Goal: Task Accomplishment & Management: Use online tool/utility

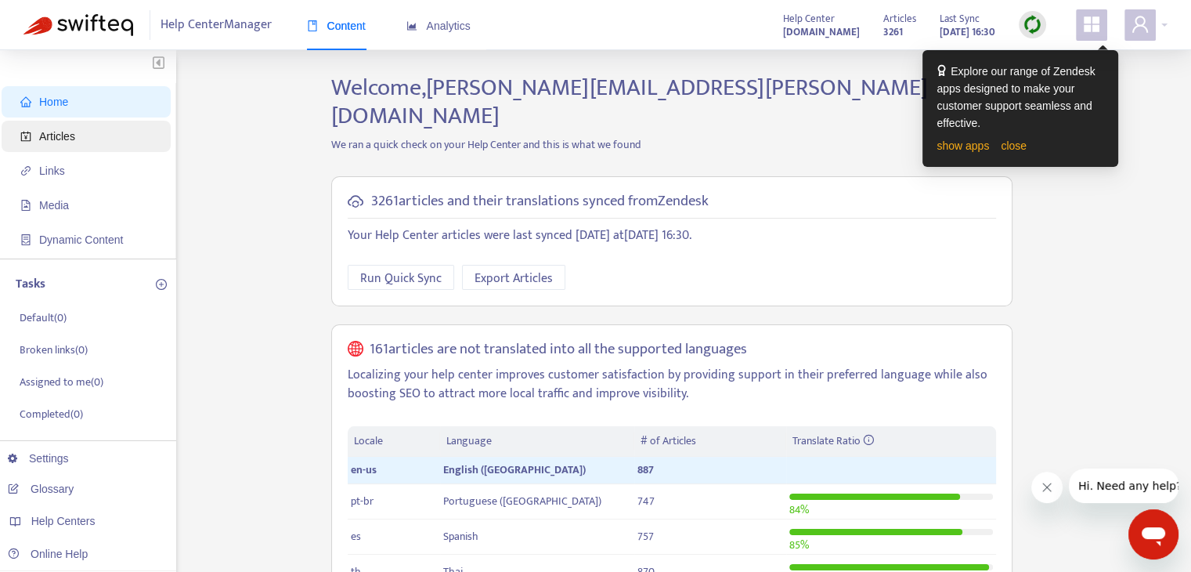
click at [93, 137] on span "Articles" at bounding box center [89, 136] width 138 height 31
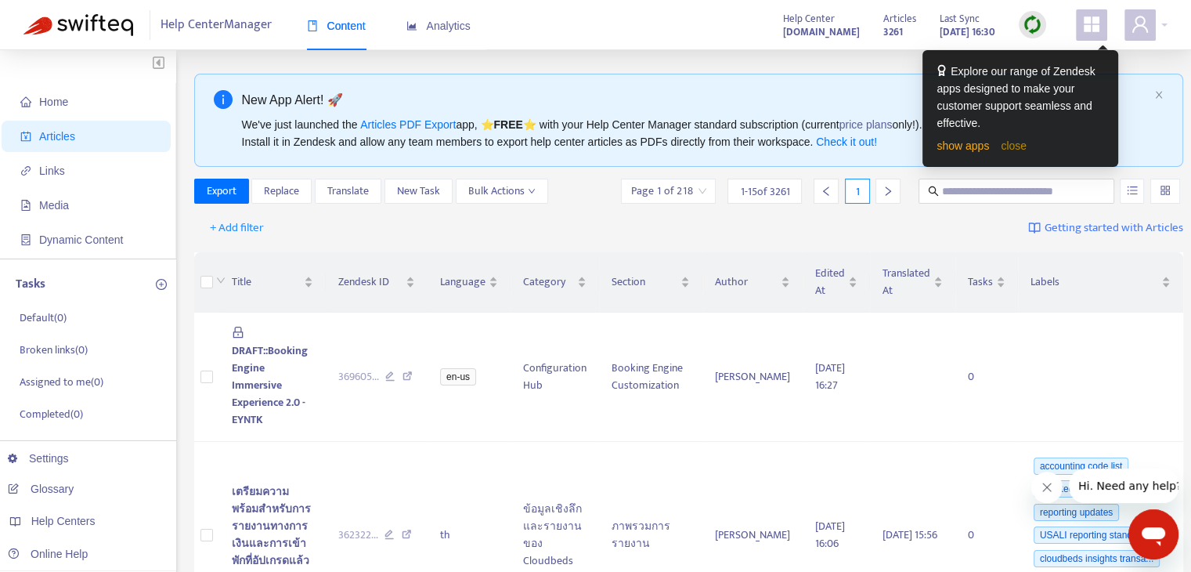
click at [1015, 150] on link "close" at bounding box center [1014, 145] width 26 height 13
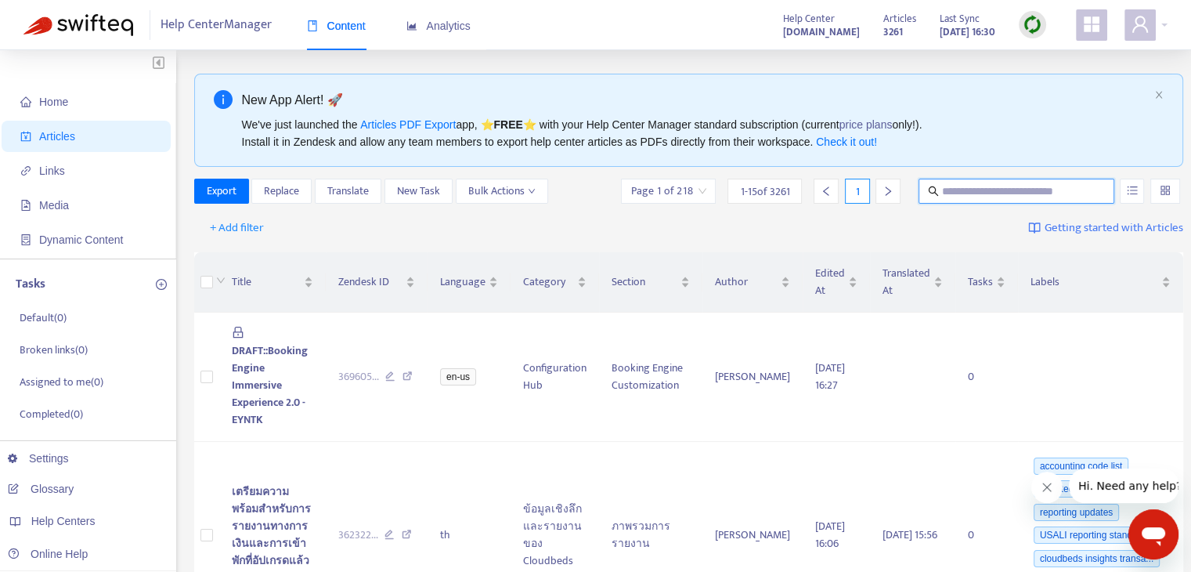
click at [971, 190] on input "text" at bounding box center [1017, 190] width 150 height 17
paste input "**********"
type input "**********"
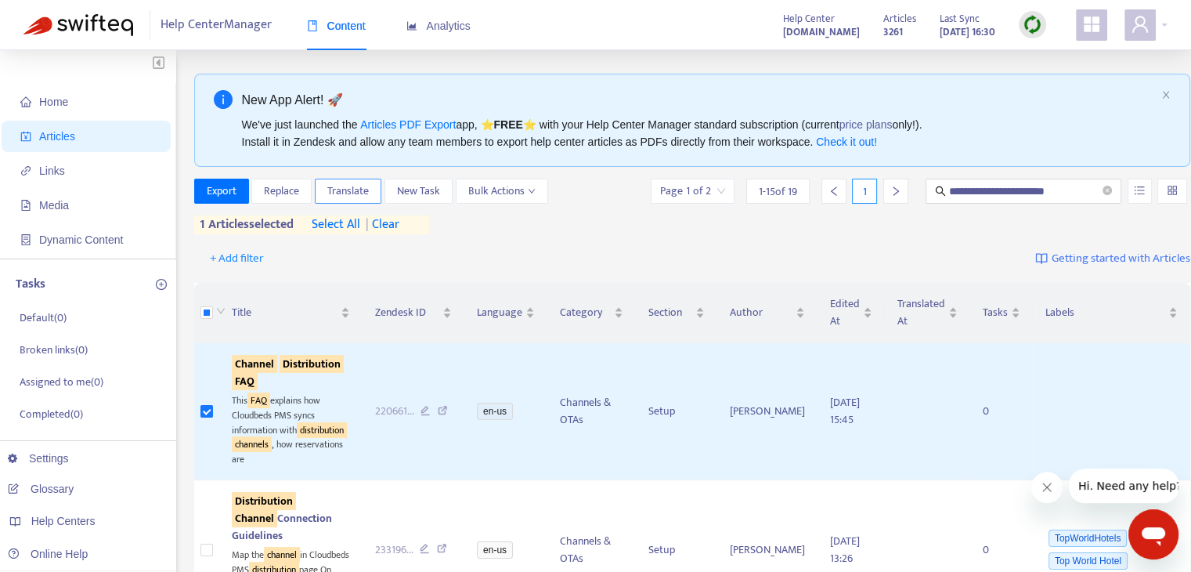
click at [359, 192] on span "Translate" at bounding box center [348, 190] width 42 height 17
click at [1161, 91] on icon "close" at bounding box center [1165, 94] width 9 height 9
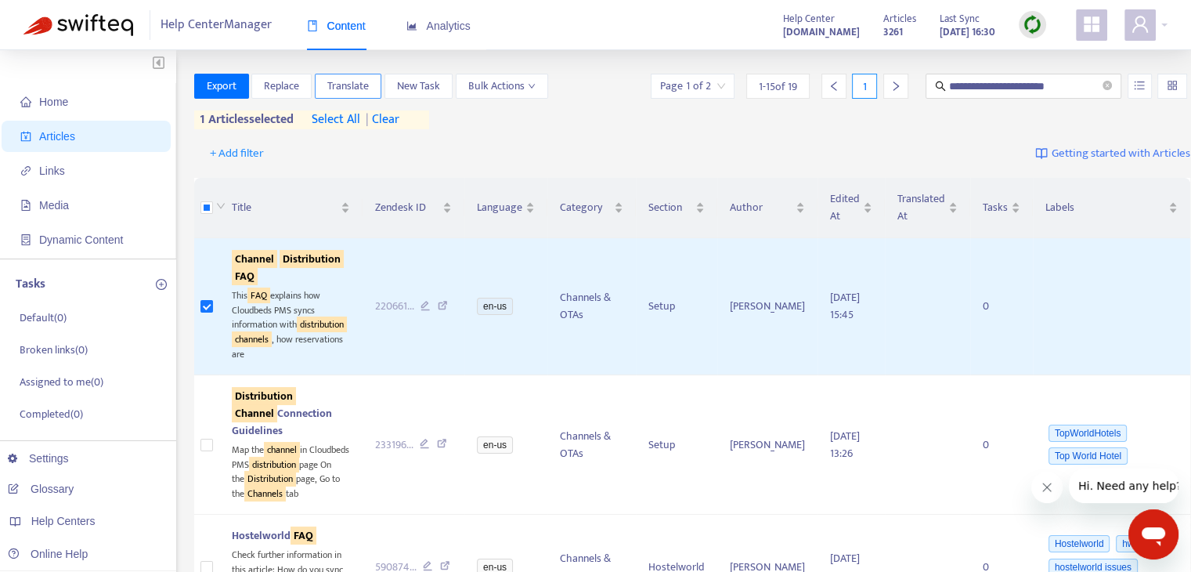
click at [341, 81] on span "Translate" at bounding box center [348, 86] width 42 height 17
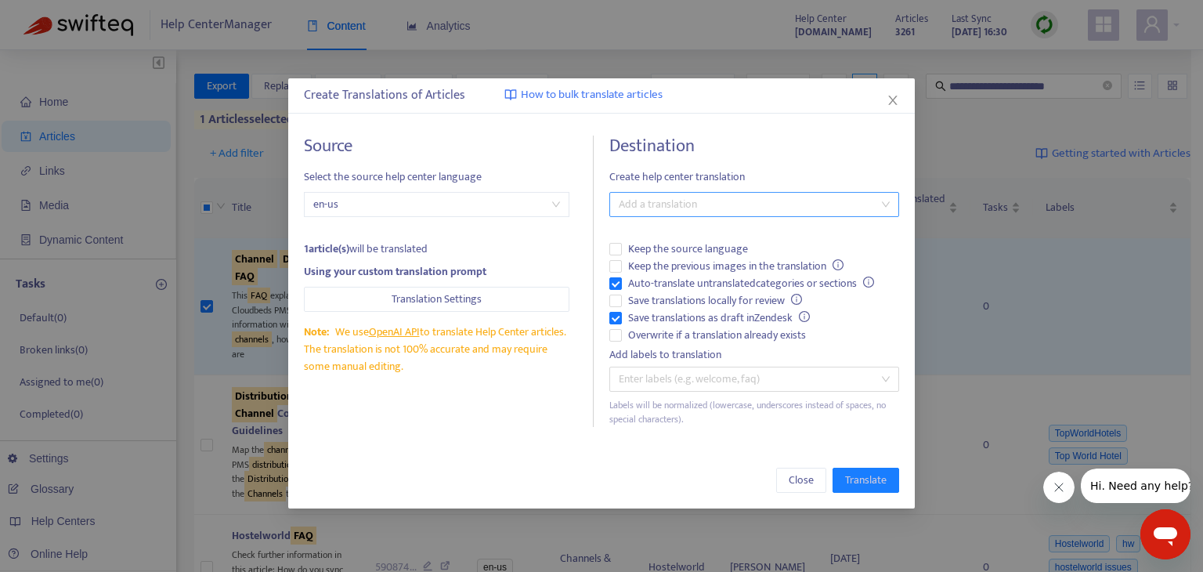
click at [724, 199] on div at bounding box center [746, 204] width 266 height 19
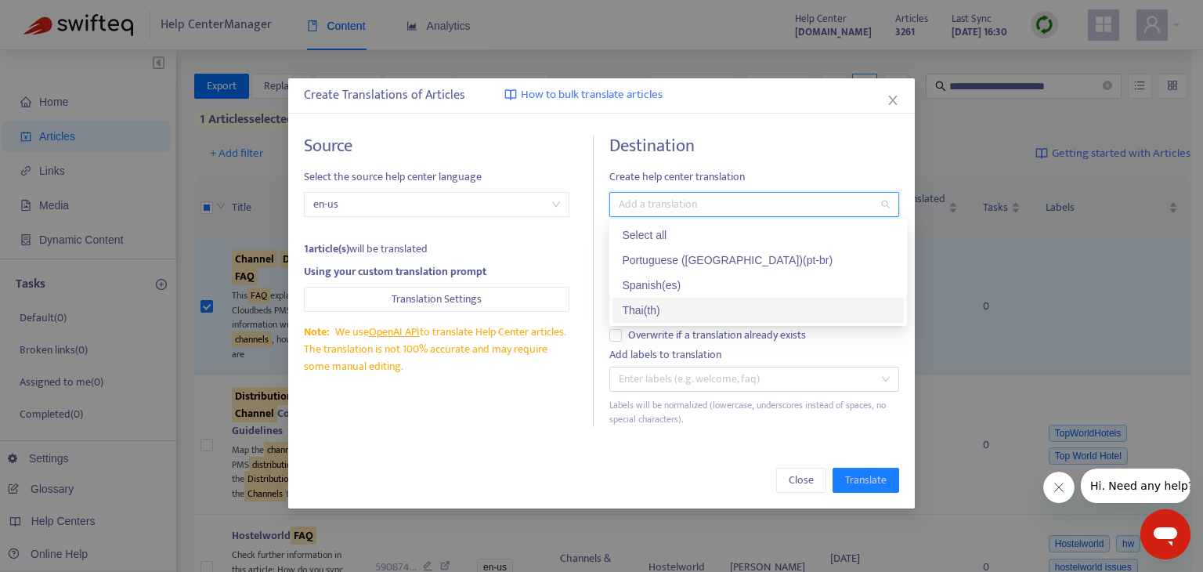
drag, startPoint x: 706, startPoint y: 312, endPoint x: 810, endPoint y: 240, distance: 126.0
click at [706, 313] on div "Thai ( th )" at bounding box center [758, 310] width 273 height 17
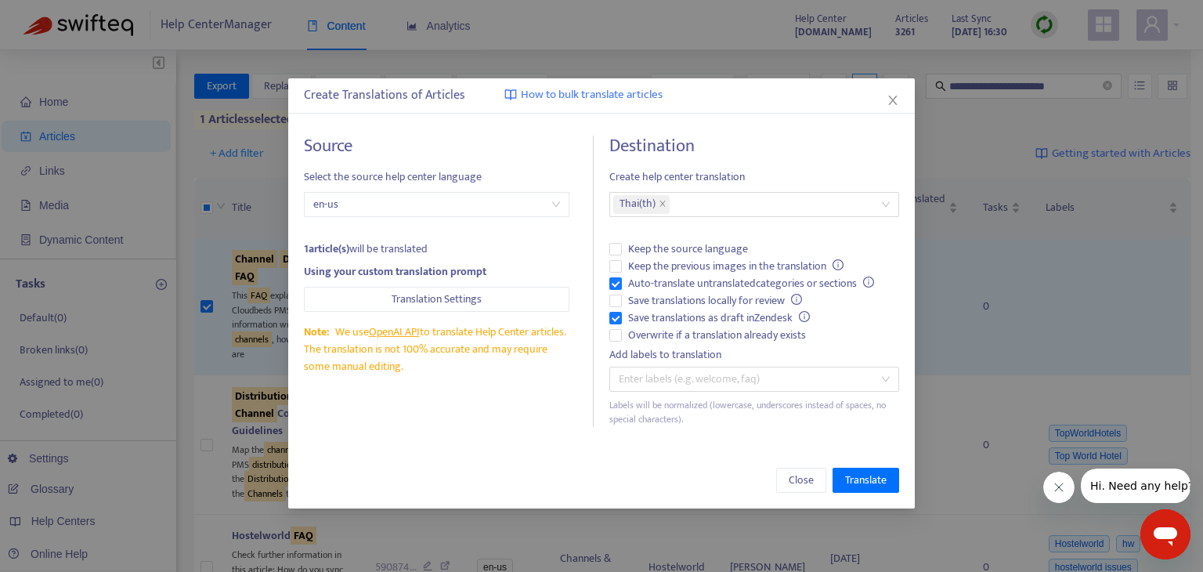
click at [806, 147] on h4 "Destination" at bounding box center [754, 145] width 290 height 21
click at [880, 475] on span "Translate" at bounding box center [866, 479] width 42 height 17
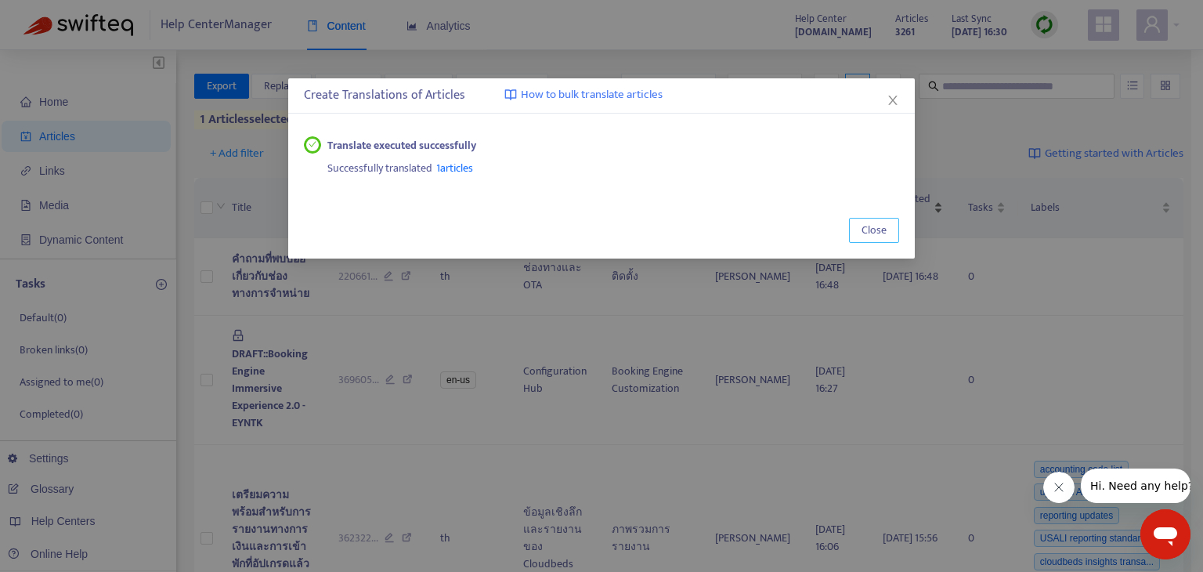
click at [872, 224] on span "Close" at bounding box center [873, 230] width 25 height 17
